Goal: Navigation & Orientation: Find specific page/section

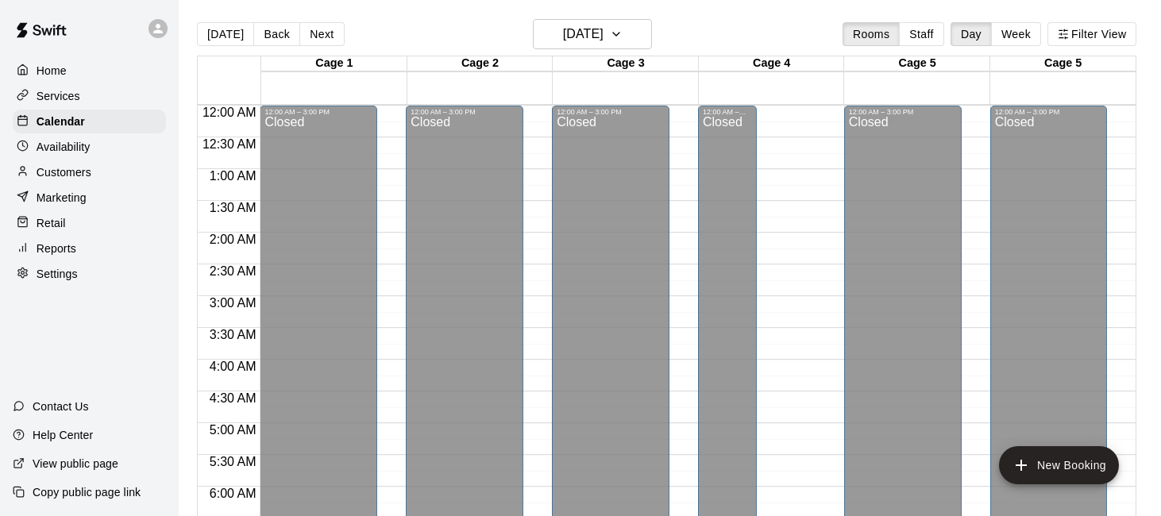
scroll to position [1049, 0]
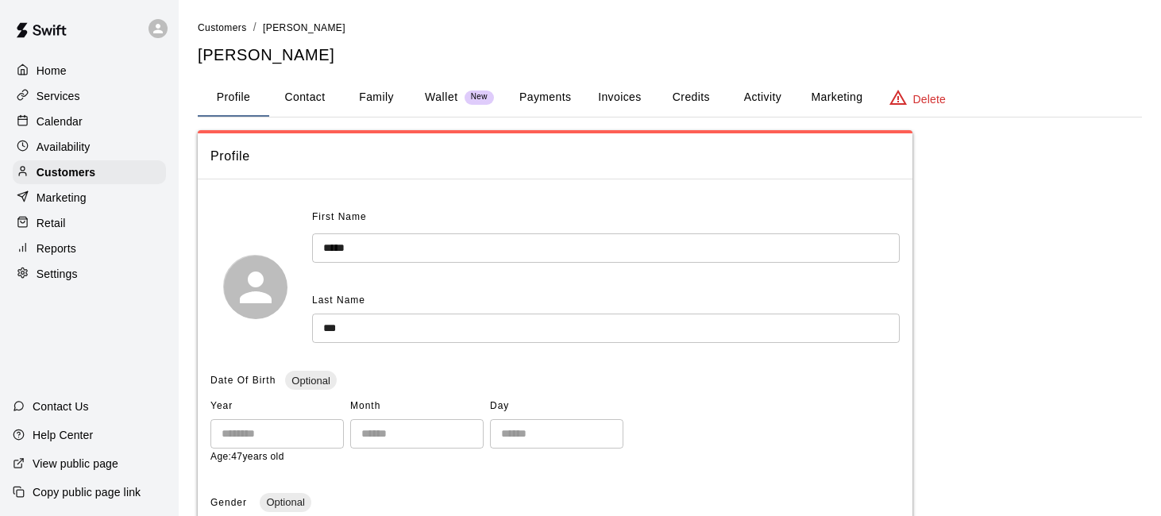
click at [57, 120] on p "Calendar" at bounding box center [60, 122] width 46 height 16
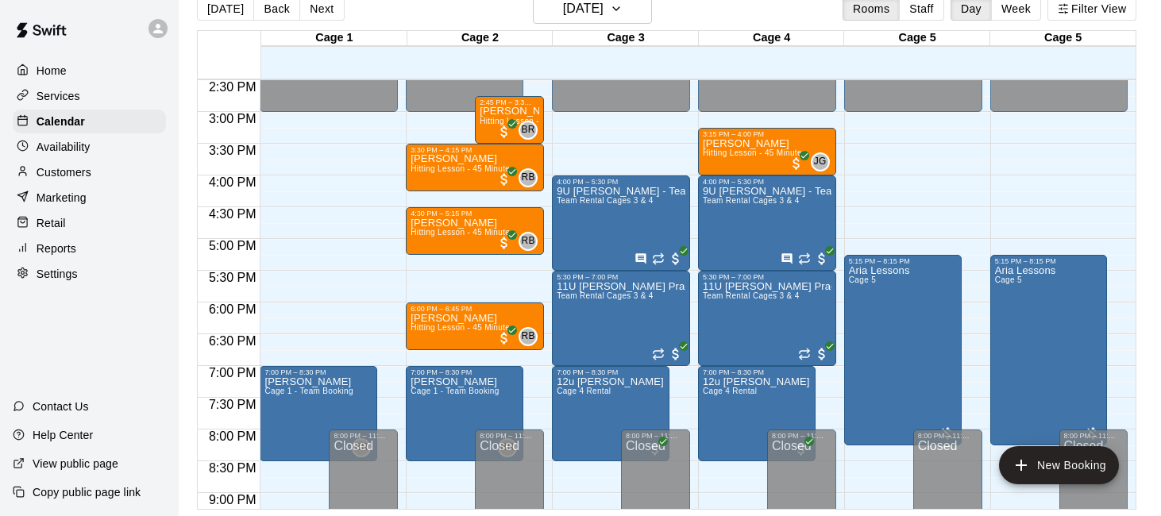
scroll to position [928, 0]
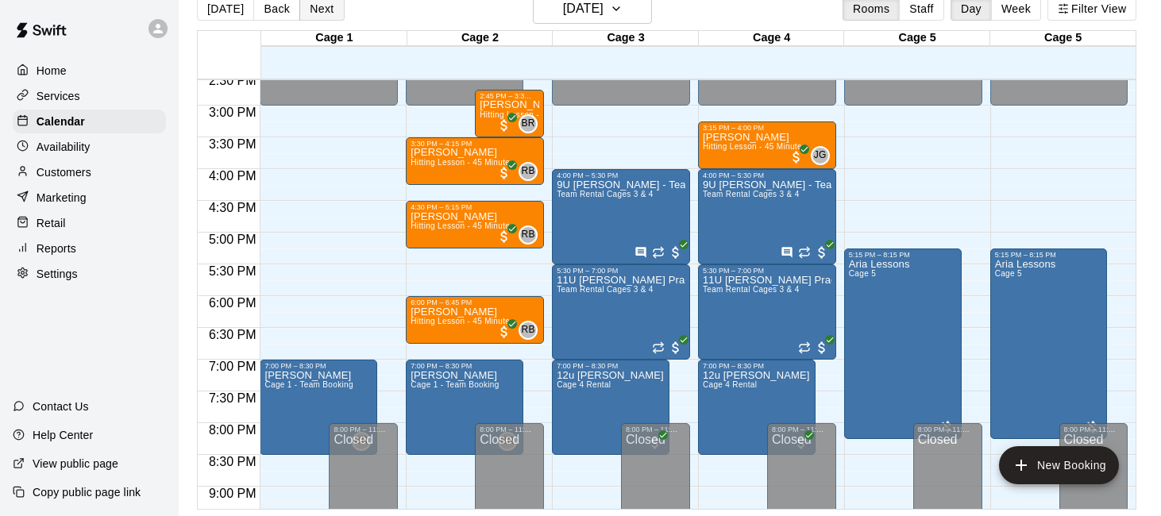
click at [324, 13] on button "Next" at bounding box center [321, 9] width 44 height 24
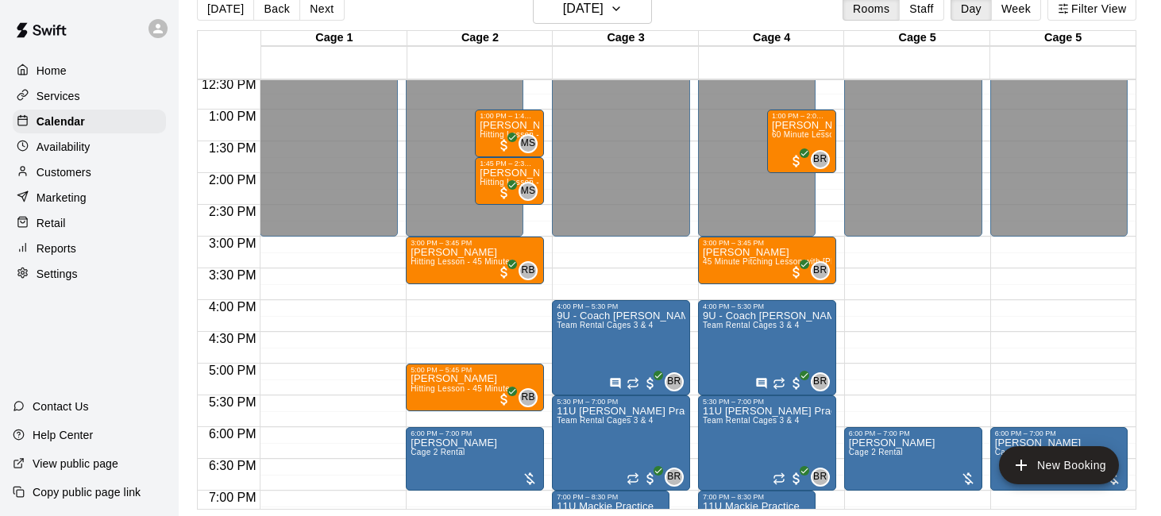
scroll to position [794, 0]
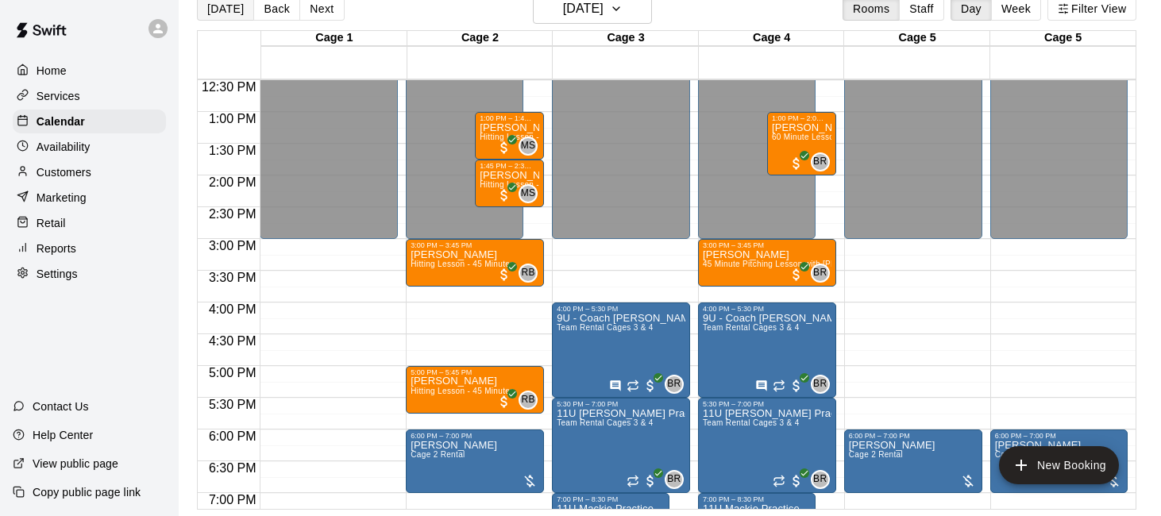
click at [236, 6] on button "[DATE]" at bounding box center [225, 9] width 57 height 24
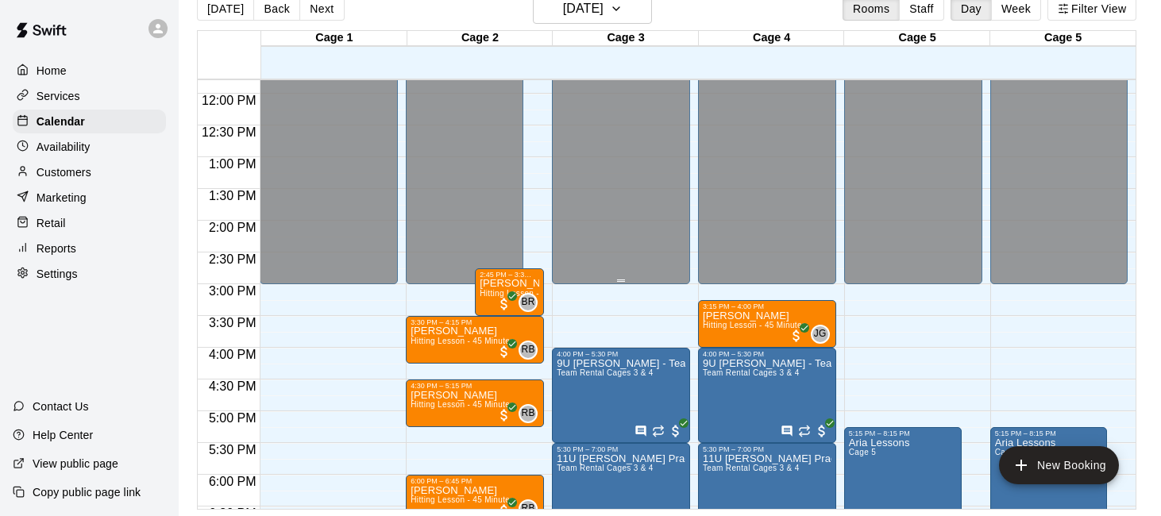
scroll to position [827, 0]
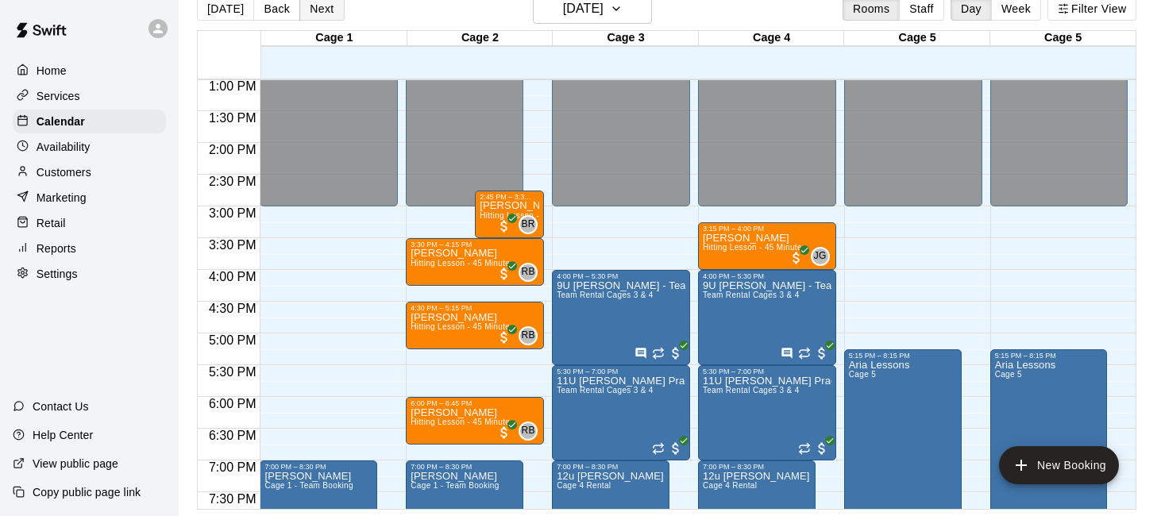
click at [316, 5] on button "Next" at bounding box center [321, 9] width 44 height 24
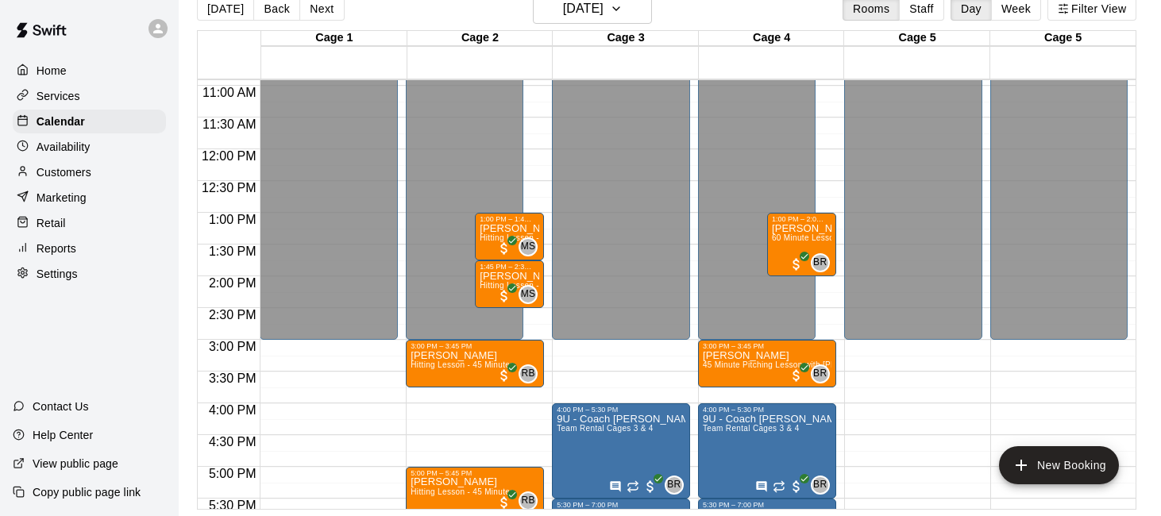
scroll to position [679, 0]
